Goal: Contribute content: Contribute content

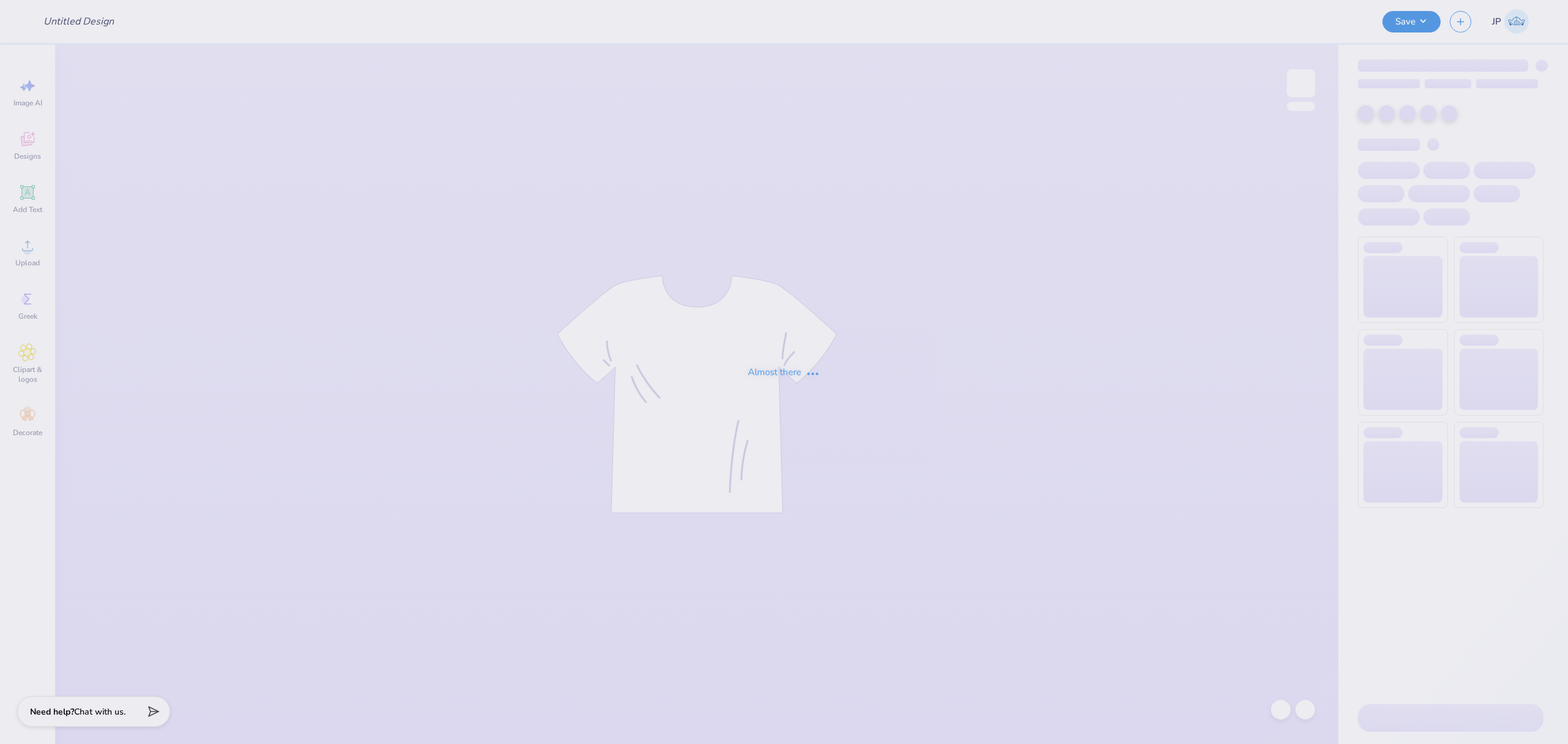
type input "UL SOM - 2025 Drop"
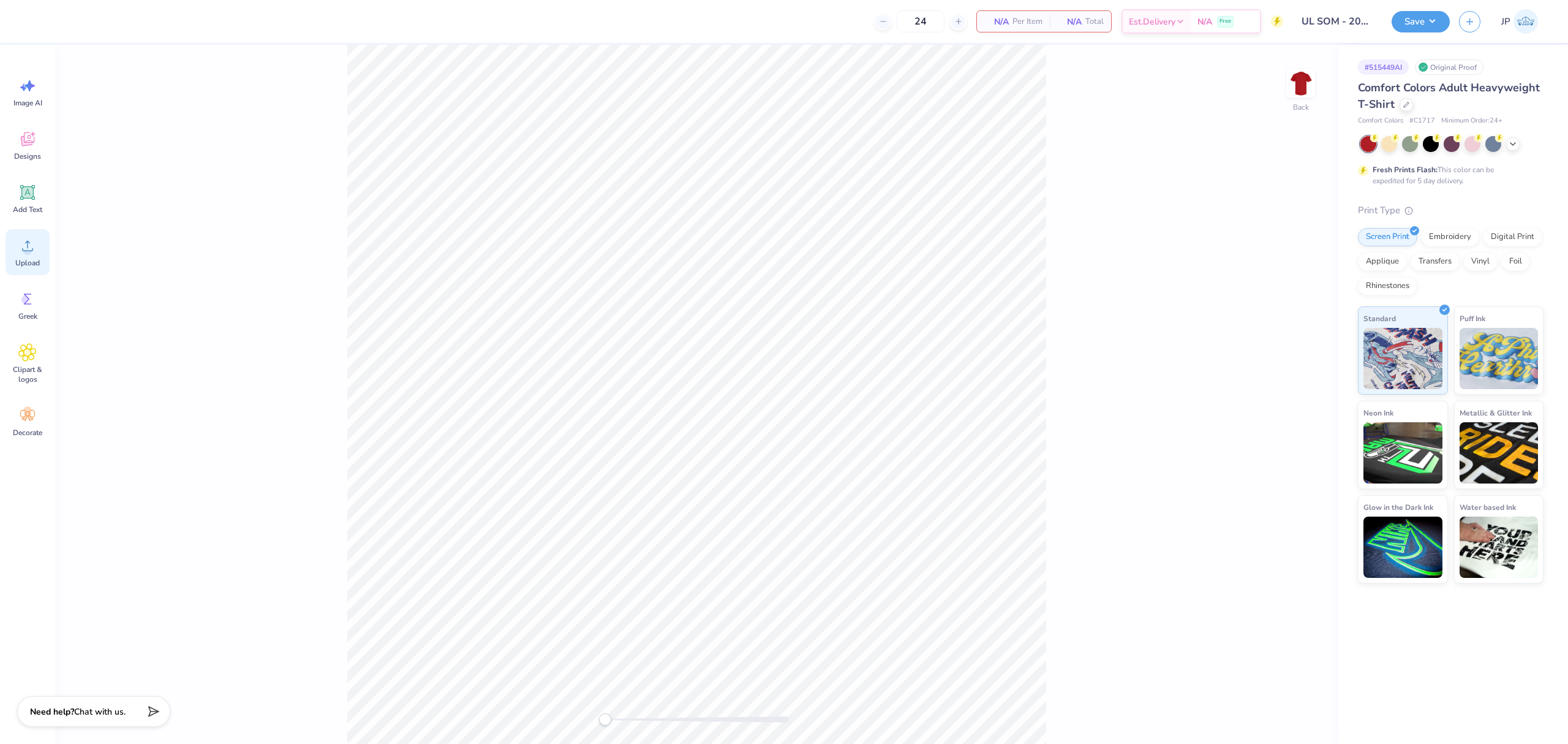
click at [29, 248] on circle at bounding box center [27, 251] width 9 height 9
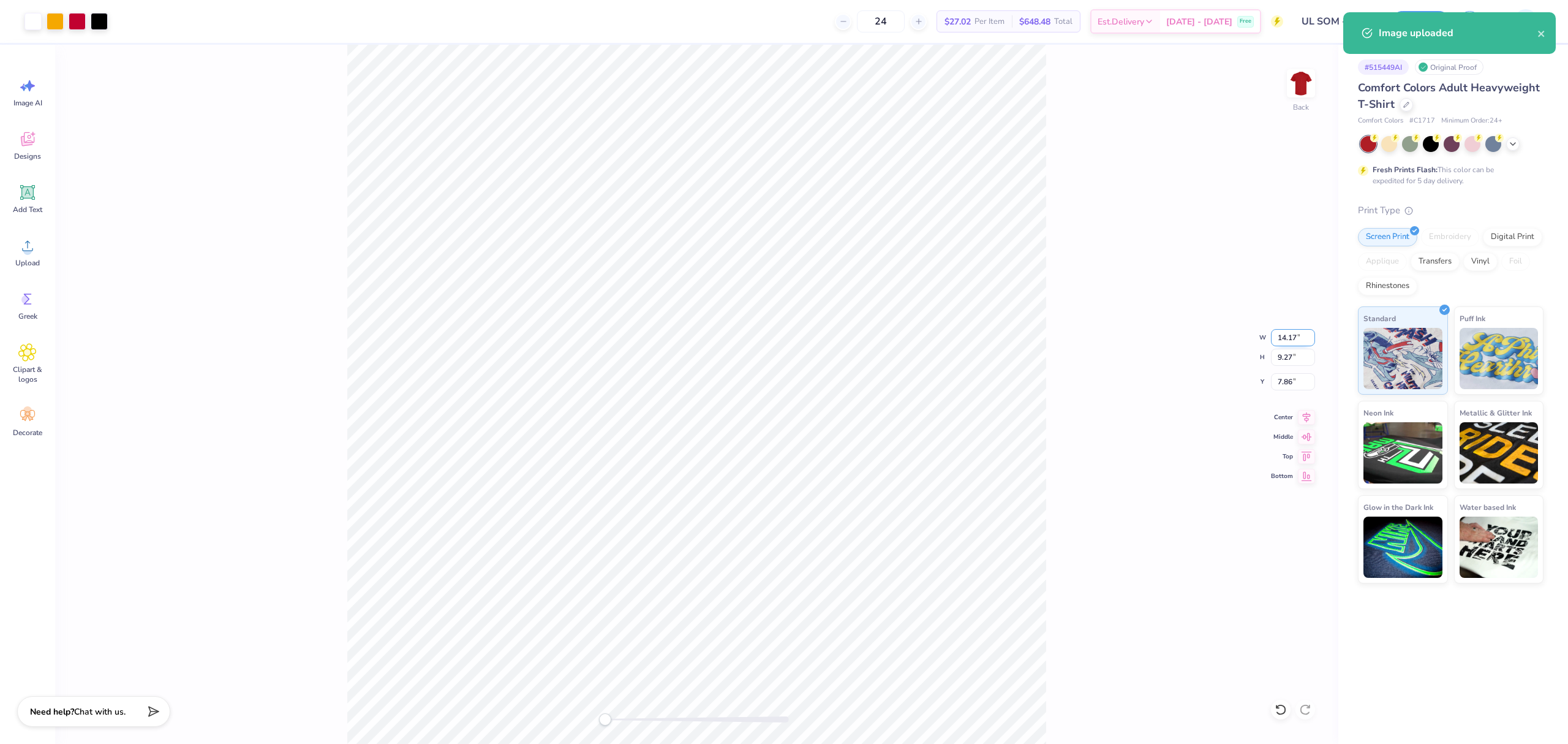
click at [1280, 336] on input "14.17" at bounding box center [1293, 338] width 44 height 17
click at [1282, 337] on input "14.17" at bounding box center [1293, 338] width 44 height 17
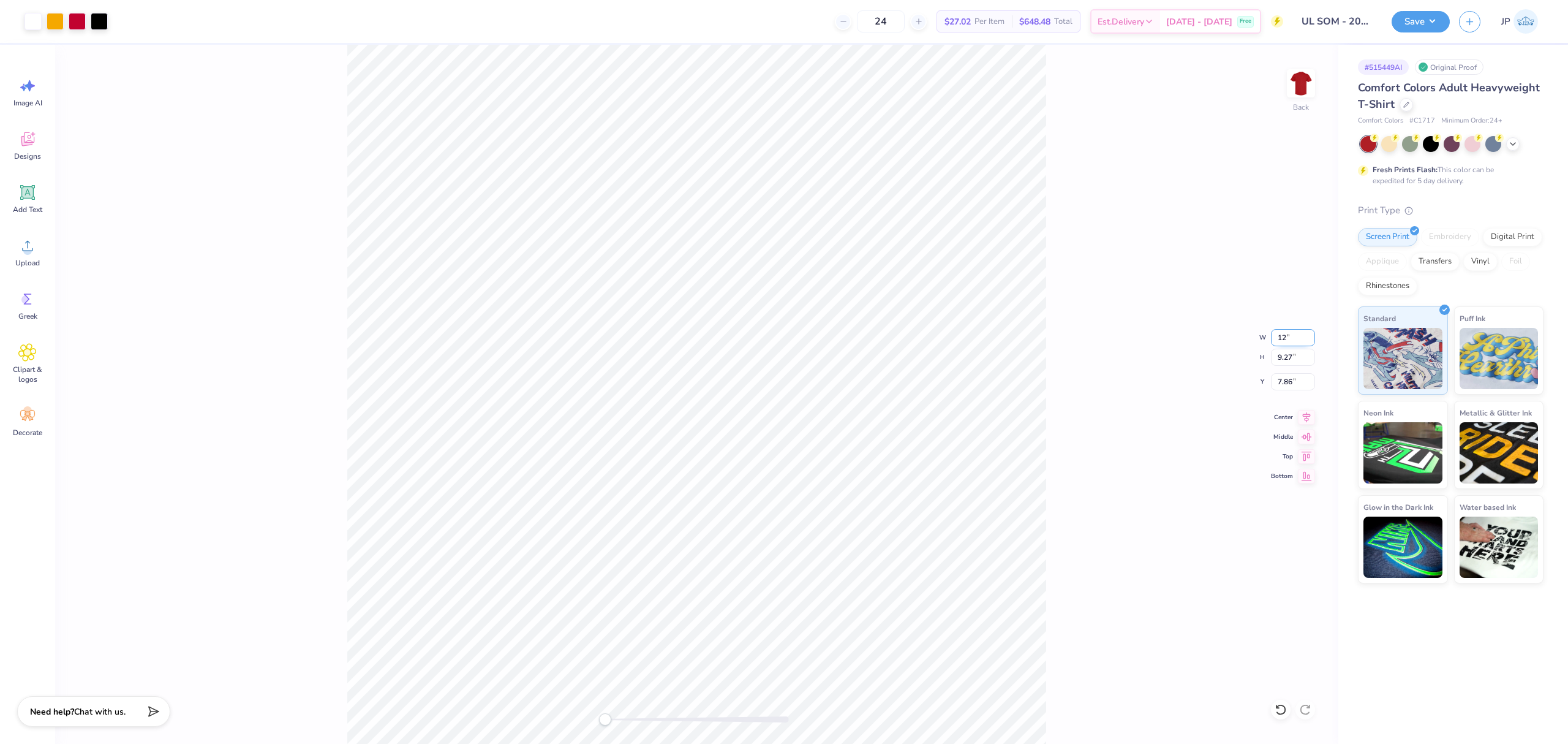
type input "12"
click at [1063, 386] on div "Back W 12 12 " H 9.27 9.27 " Y 7.86 7.86 " Center [GEOGRAPHIC_DATA]" at bounding box center [697, 394] width 1284 height 699
click at [1288, 381] on input "9.18" at bounding box center [1293, 382] width 44 height 17
type input "3"
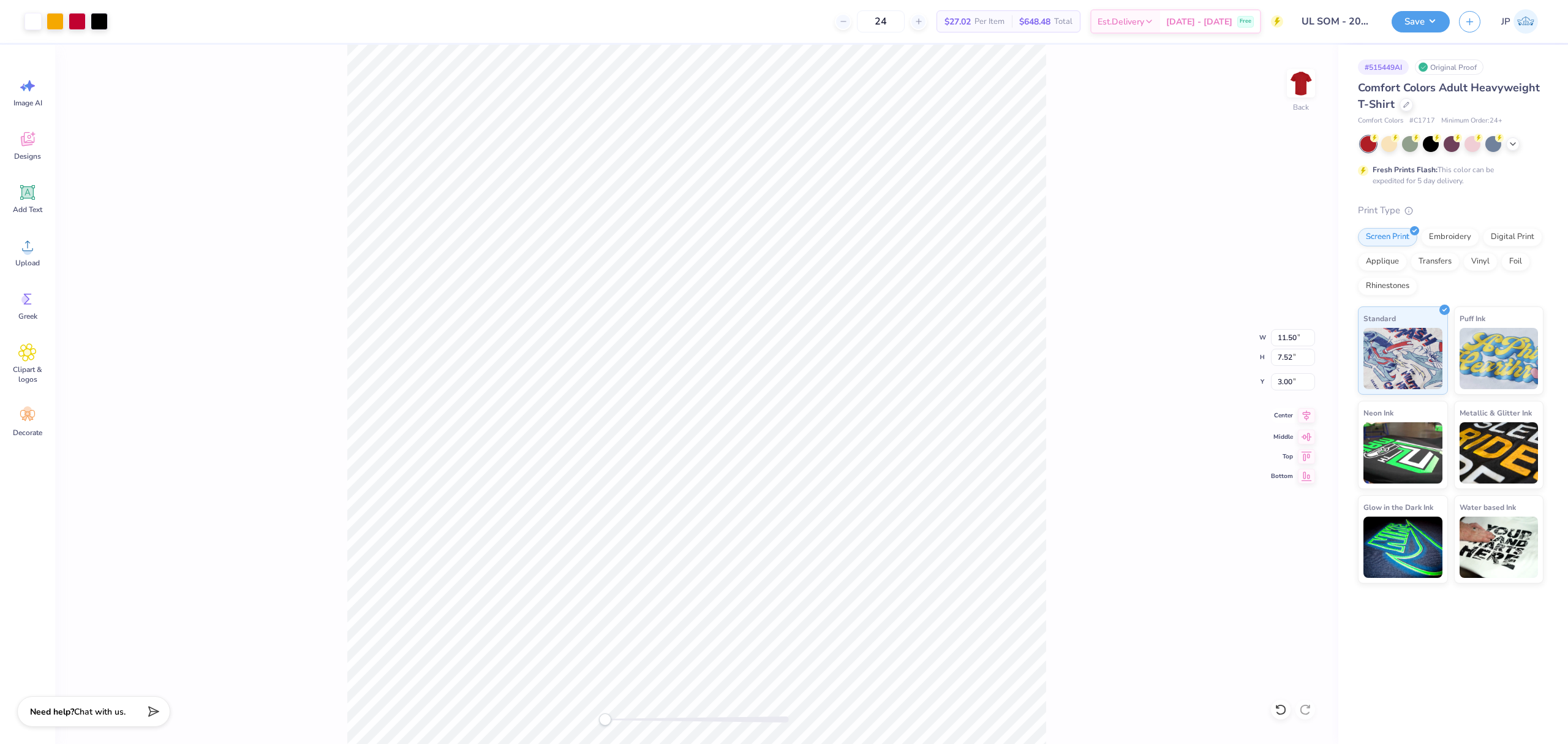
click at [1299, 414] on icon at bounding box center [1307, 415] width 17 height 15
click at [1108, 430] on div "Back W 11.50 11.50 " H 7.52 7.52 " Y 3.00 3.00 " Center Middle Top Bottom" at bounding box center [697, 394] width 1284 height 699
click at [322, 179] on div "Back" at bounding box center [697, 394] width 1284 height 699
click at [1418, 18] on button "Save" at bounding box center [1421, 20] width 58 height 22
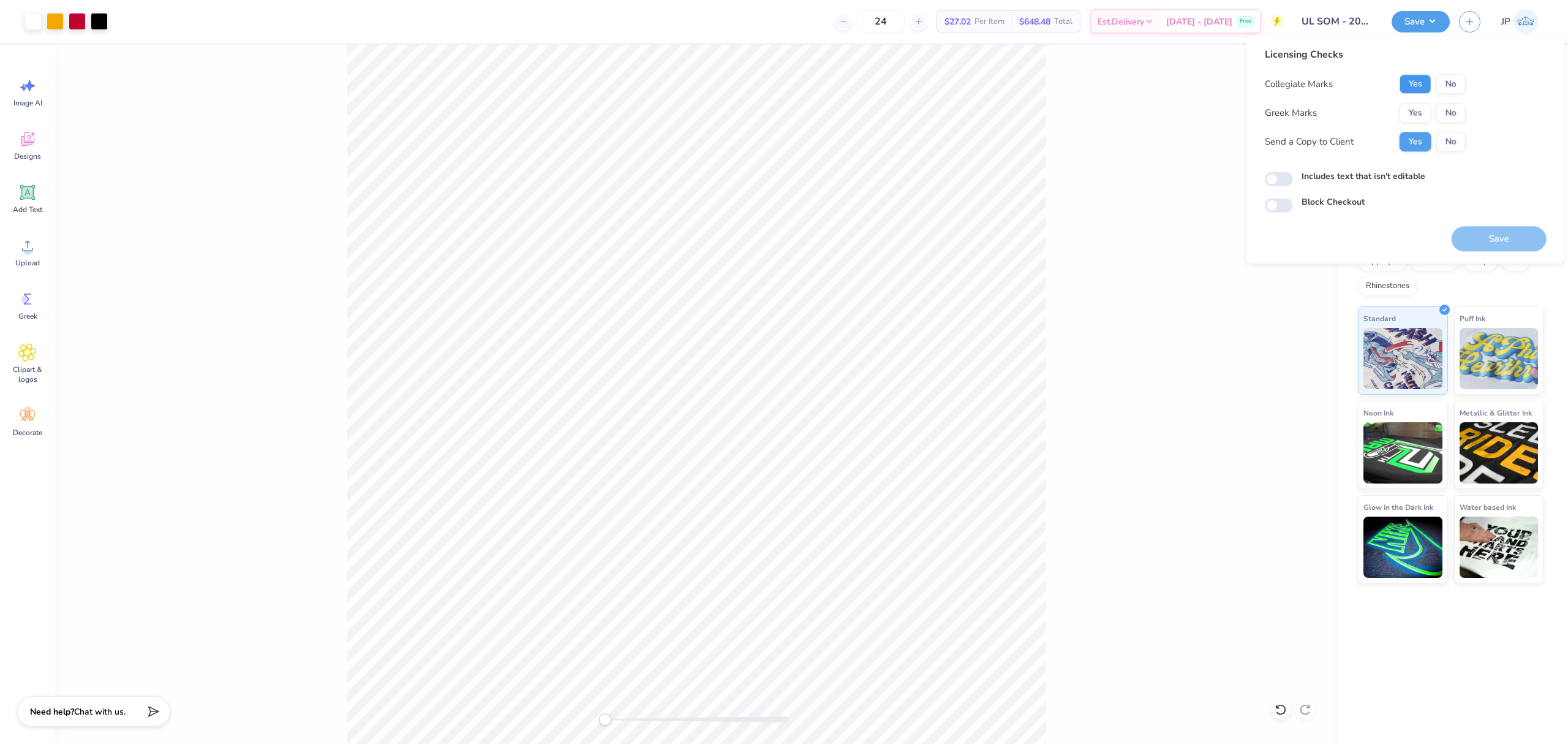
click at [1413, 89] on button "Yes" at bounding box center [1415, 84] width 32 height 20
click at [1464, 115] on button "No" at bounding box center [1451, 113] width 29 height 20
click at [1507, 243] on button "Save" at bounding box center [1499, 238] width 95 height 25
